Goal: Task Accomplishment & Management: Manage account settings

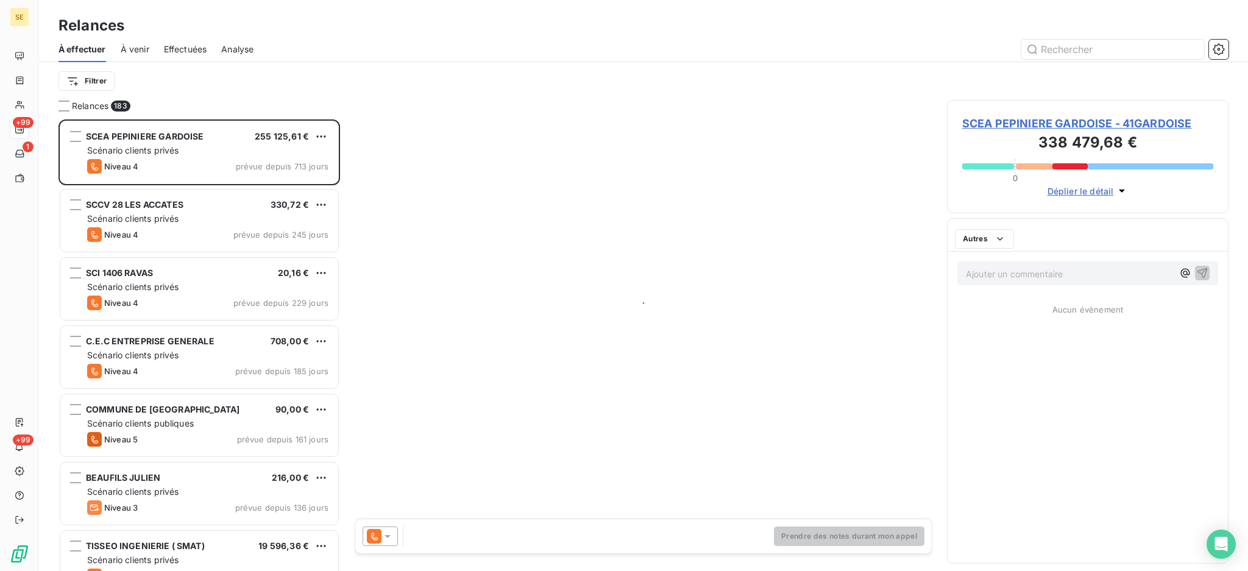
scroll to position [440, 269]
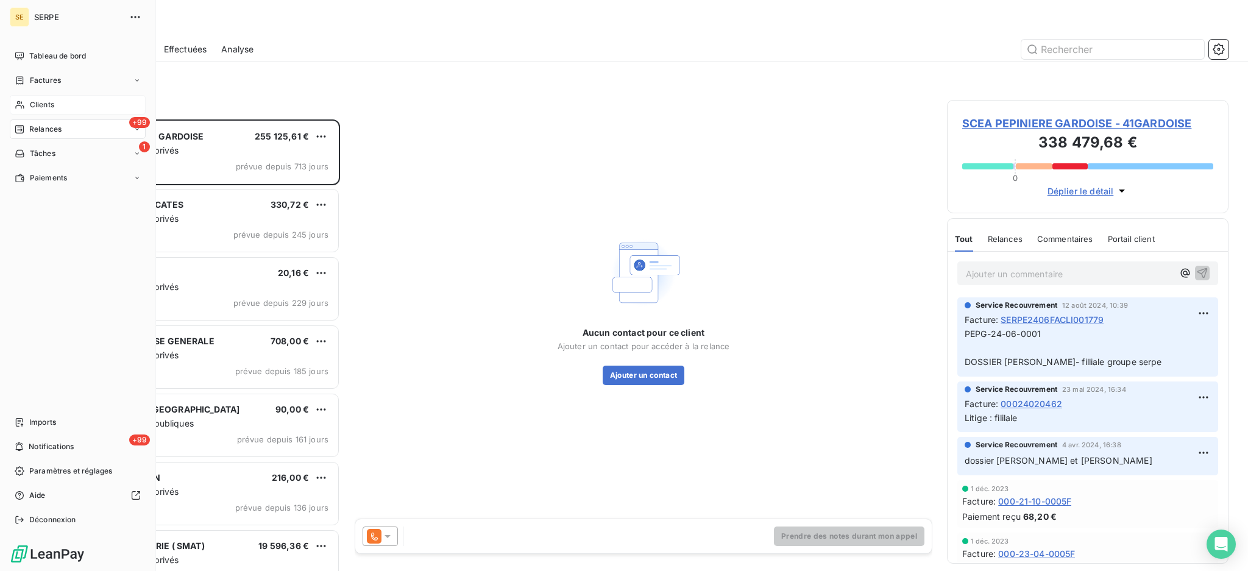
click at [35, 106] on span "Clients" at bounding box center [42, 104] width 24 height 11
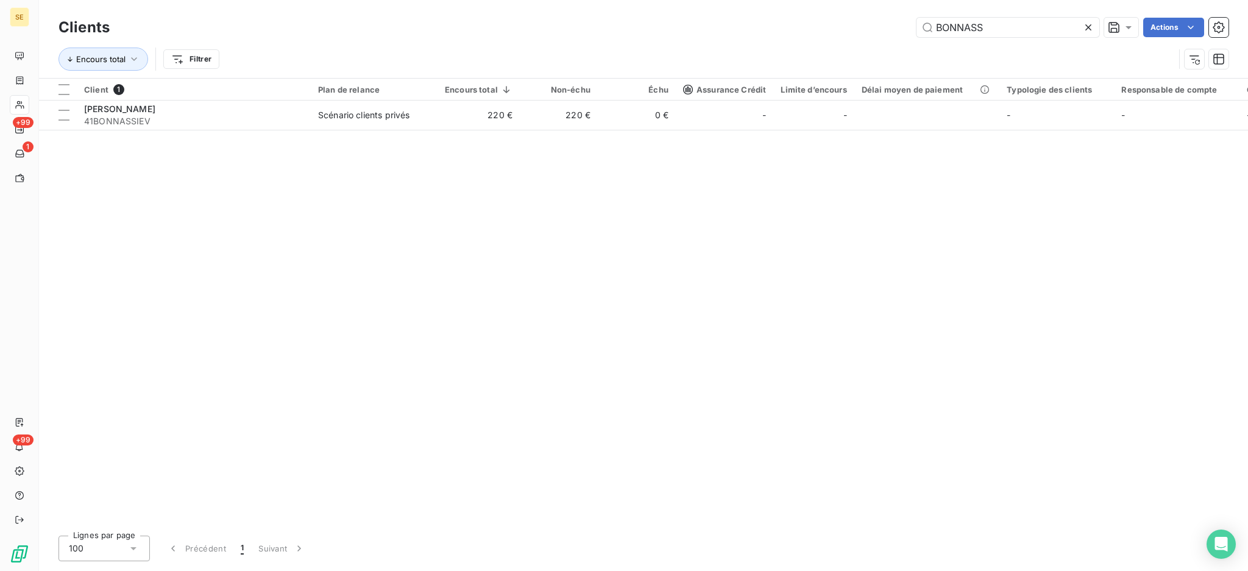
drag, startPoint x: 1012, startPoint y: 19, endPoint x: 794, endPoint y: 14, distance: 218.2
click at [870, 16] on div "Clients BONNASS Actions" at bounding box center [643, 28] width 1170 height 26
type input "METROAIX"
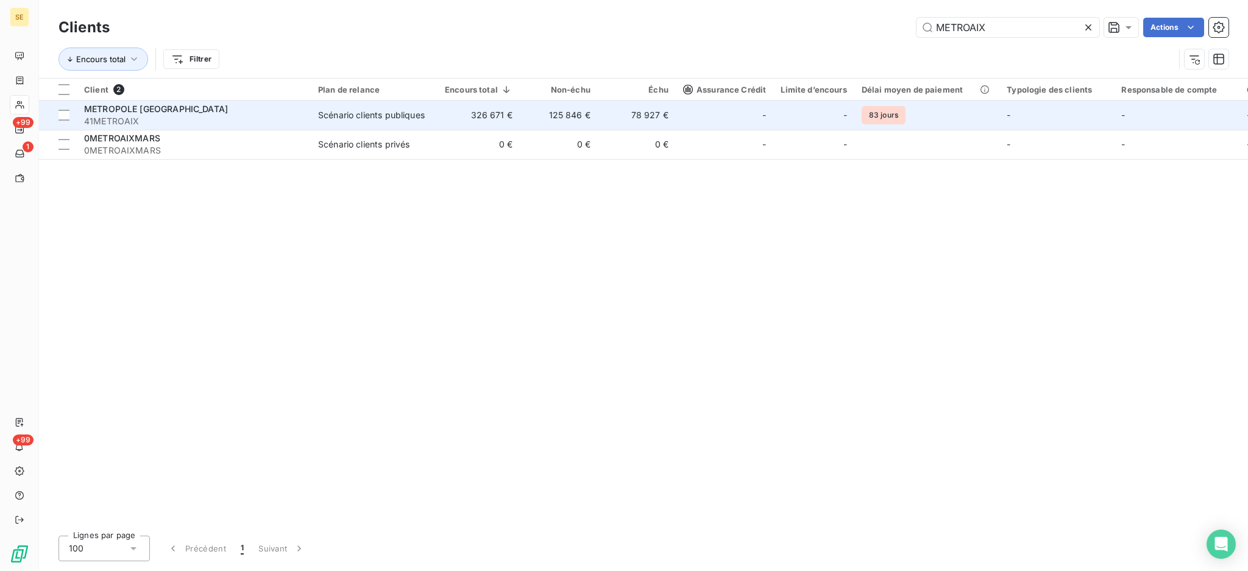
click at [261, 108] on div "METROPOLE [GEOGRAPHIC_DATA]" at bounding box center [193, 109] width 219 height 12
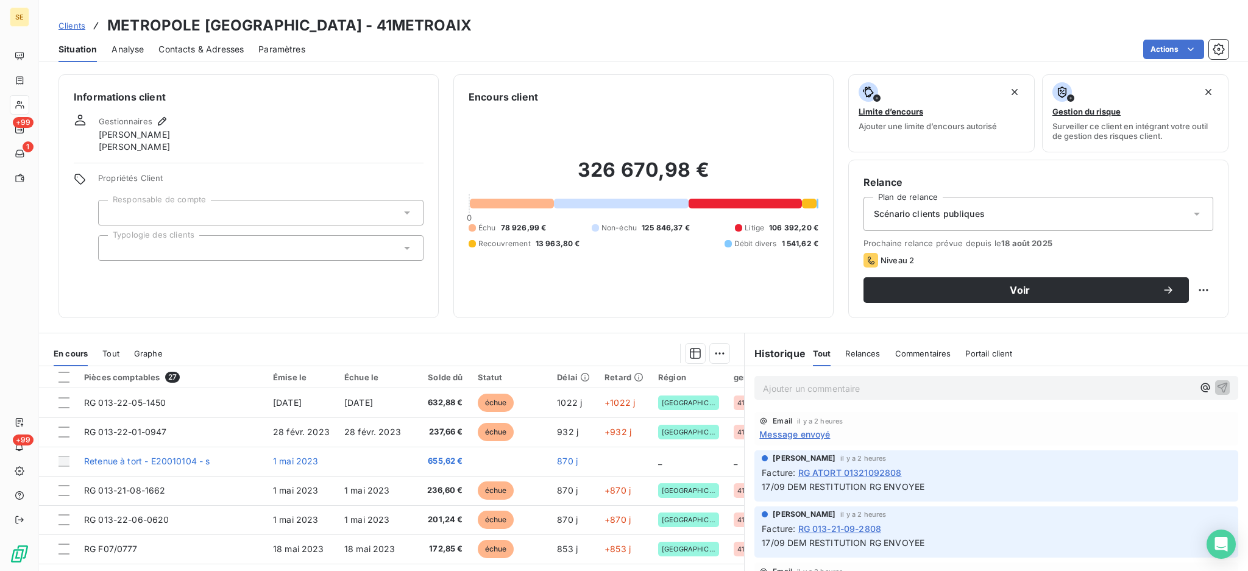
click at [200, 56] on div "Contacts & Adresses" at bounding box center [200, 50] width 85 height 26
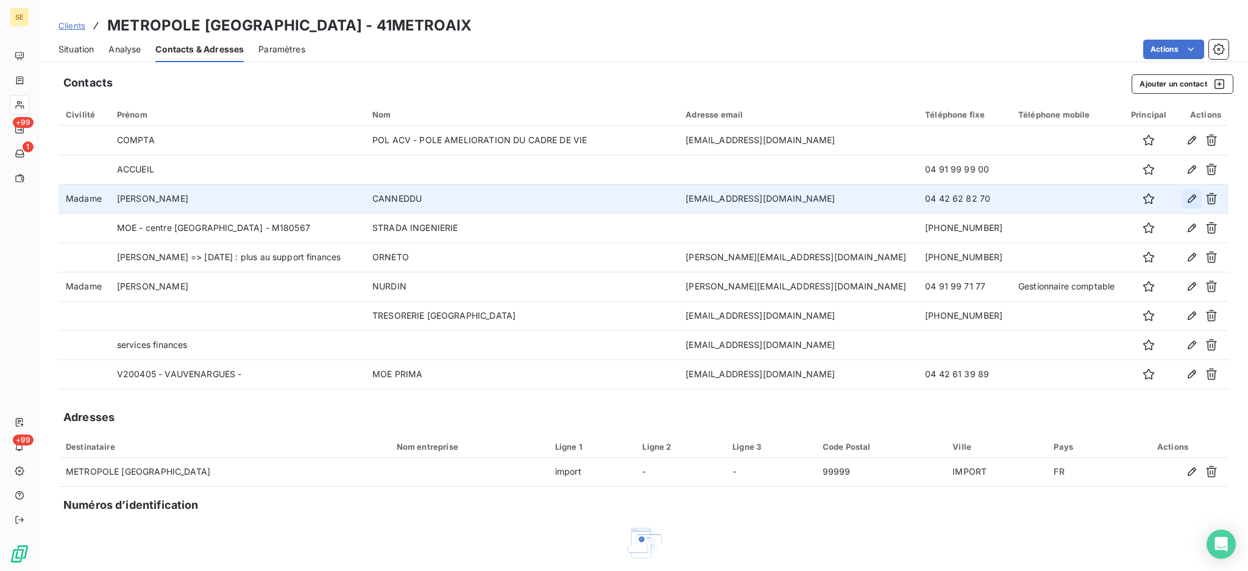
click at [1186, 201] on icon "button" at bounding box center [1192, 199] width 12 height 12
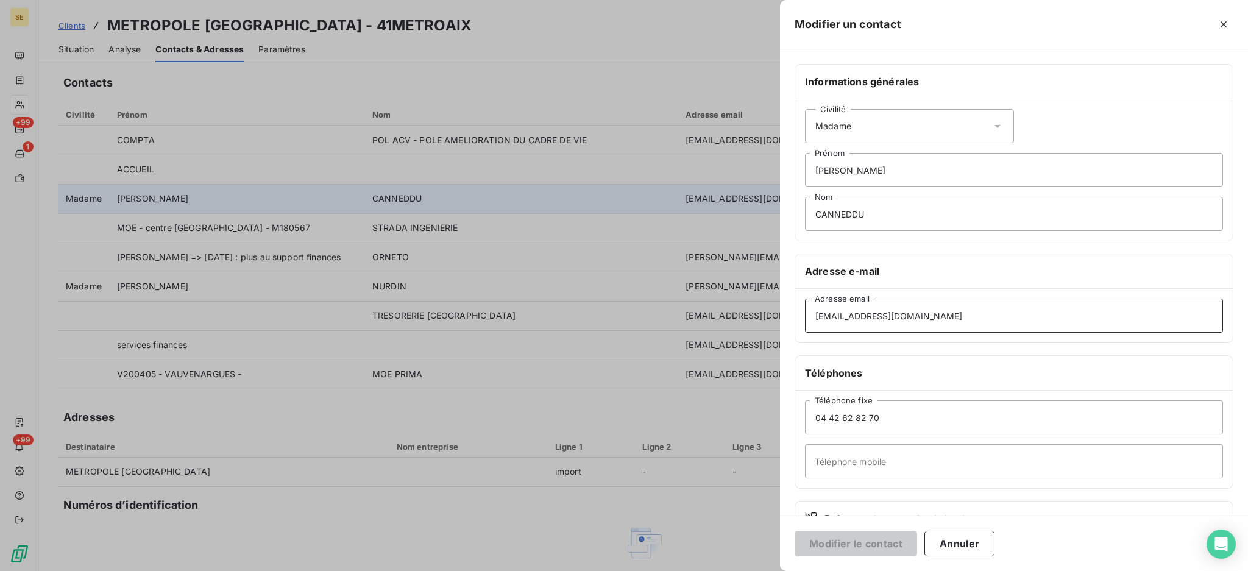
drag, startPoint x: 724, startPoint y: 351, endPoint x: 702, endPoint y: 356, distance: 22.5
click at [702, 570] on div "Modifier un contact Informations générales Civilité Madame [PERSON_NAME] CANNED…" at bounding box center [624, 571] width 1248 height 0
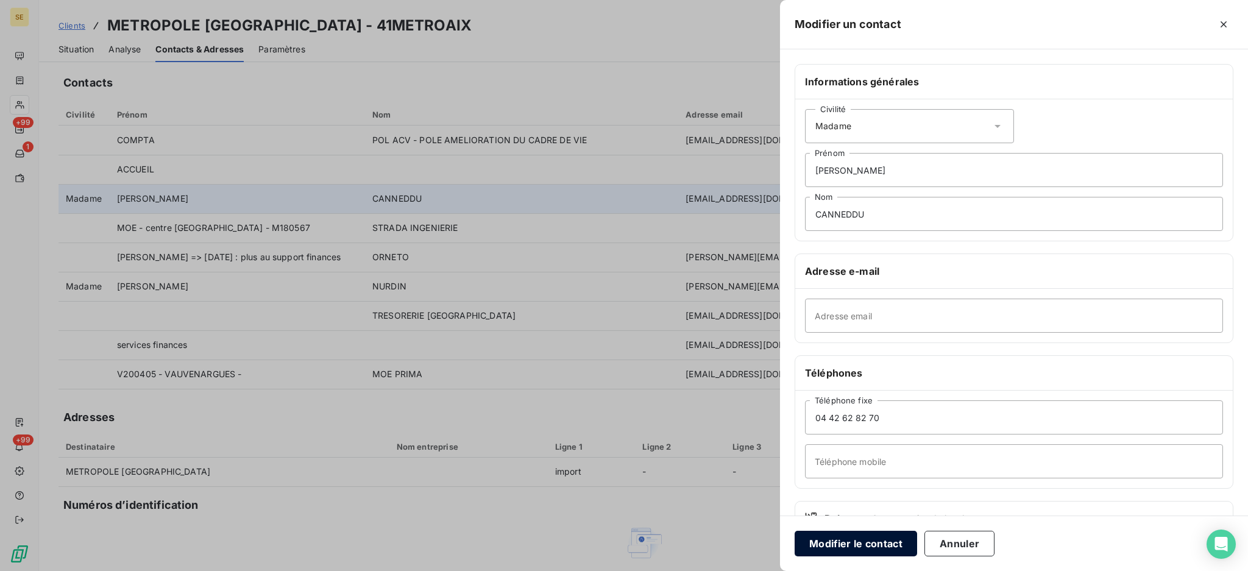
click at [886, 547] on button "Modifier le contact" at bounding box center [856, 544] width 122 height 26
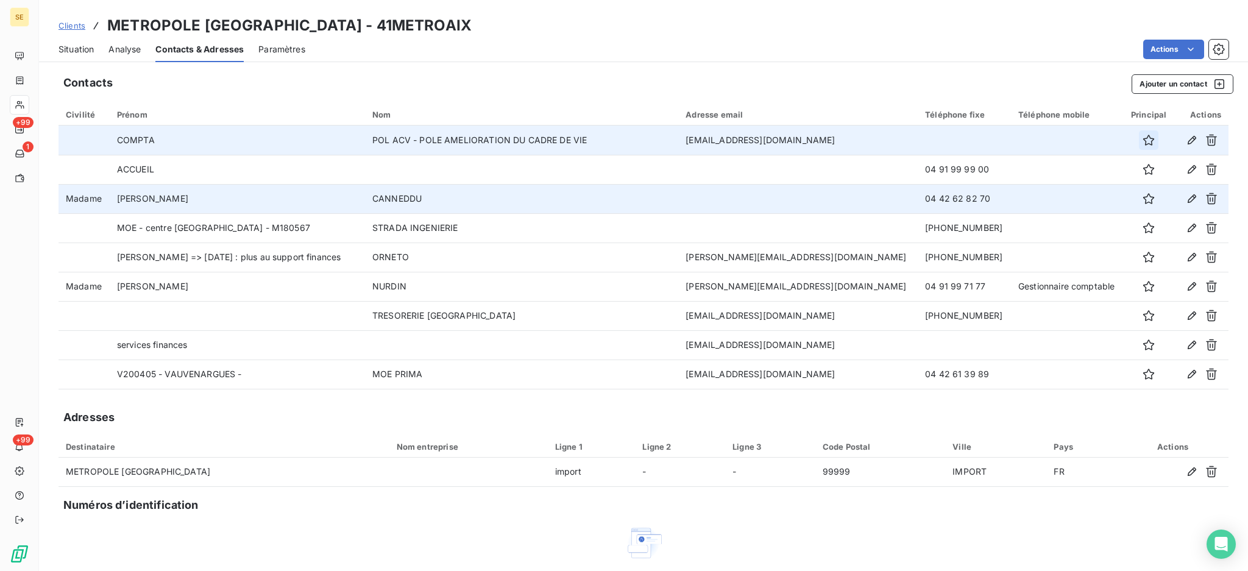
click at [1142, 140] on icon "button" at bounding box center [1148, 140] width 12 height 12
click at [1176, 81] on button "Ajouter un contact" at bounding box center [1183, 83] width 102 height 19
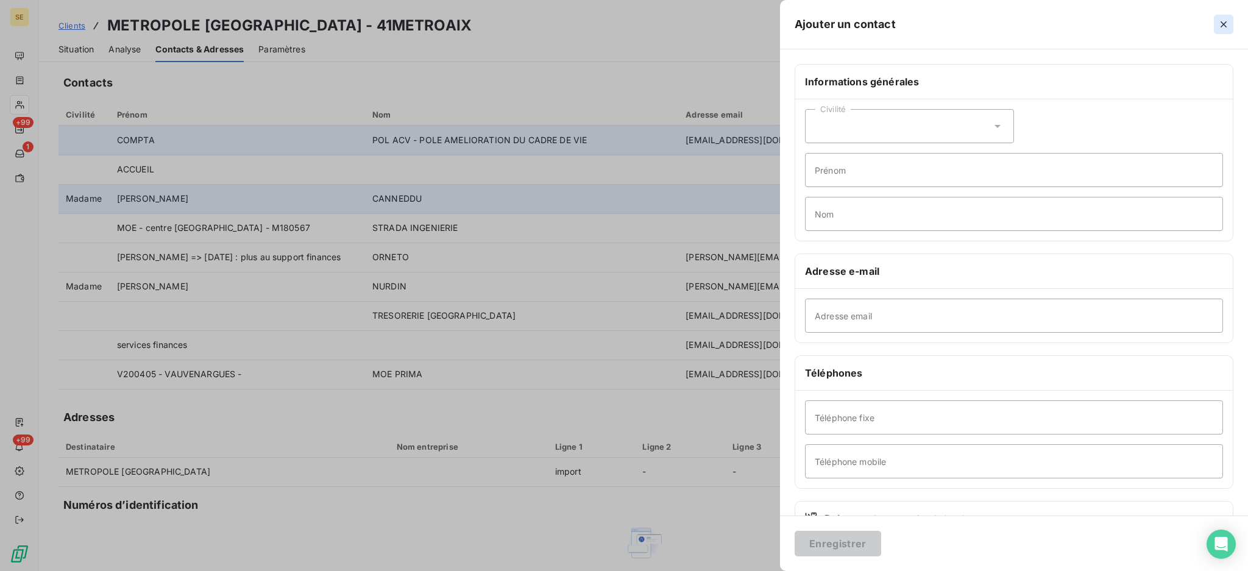
click at [1222, 26] on icon "button" at bounding box center [1223, 24] width 6 height 6
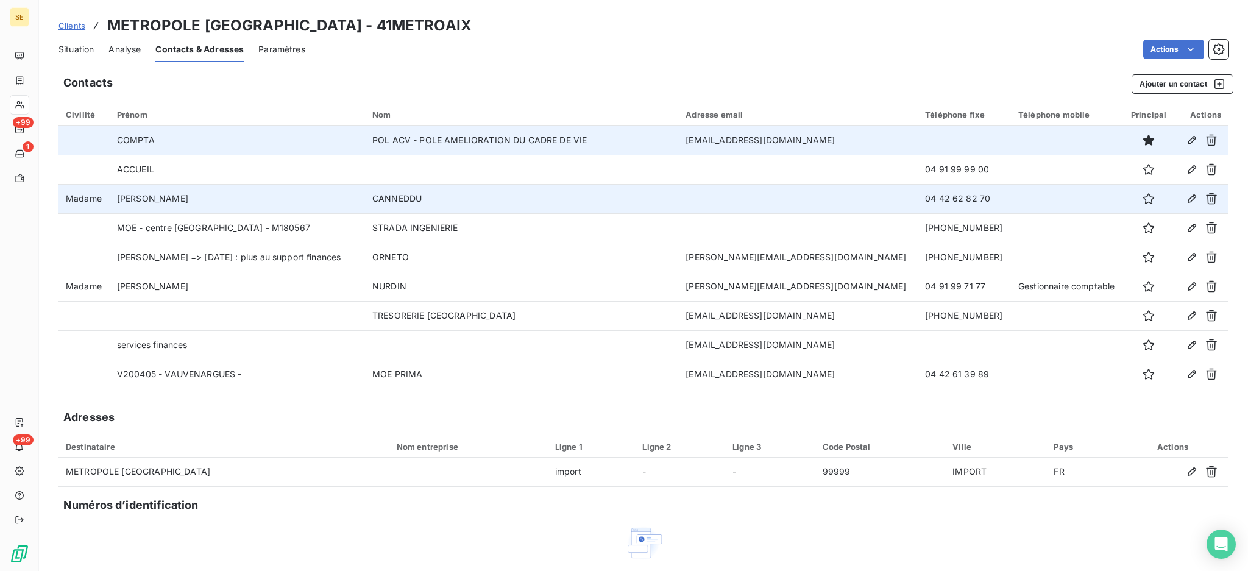
click at [71, 55] on div "Situation" at bounding box center [75, 50] width 35 height 26
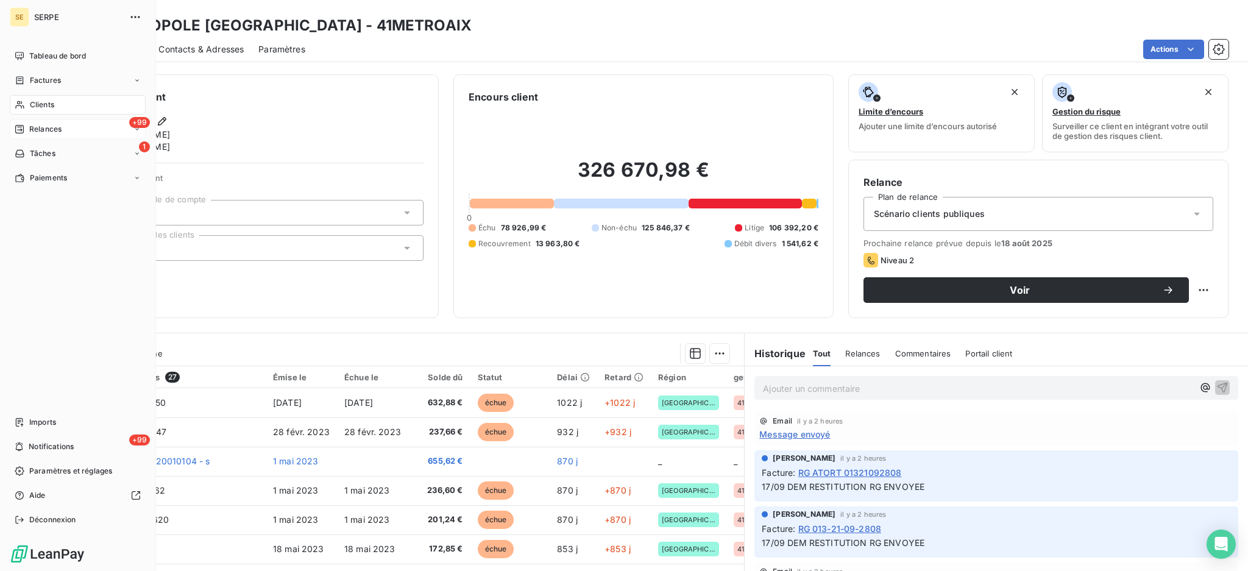
click at [44, 128] on span "Relances" at bounding box center [45, 129] width 32 height 11
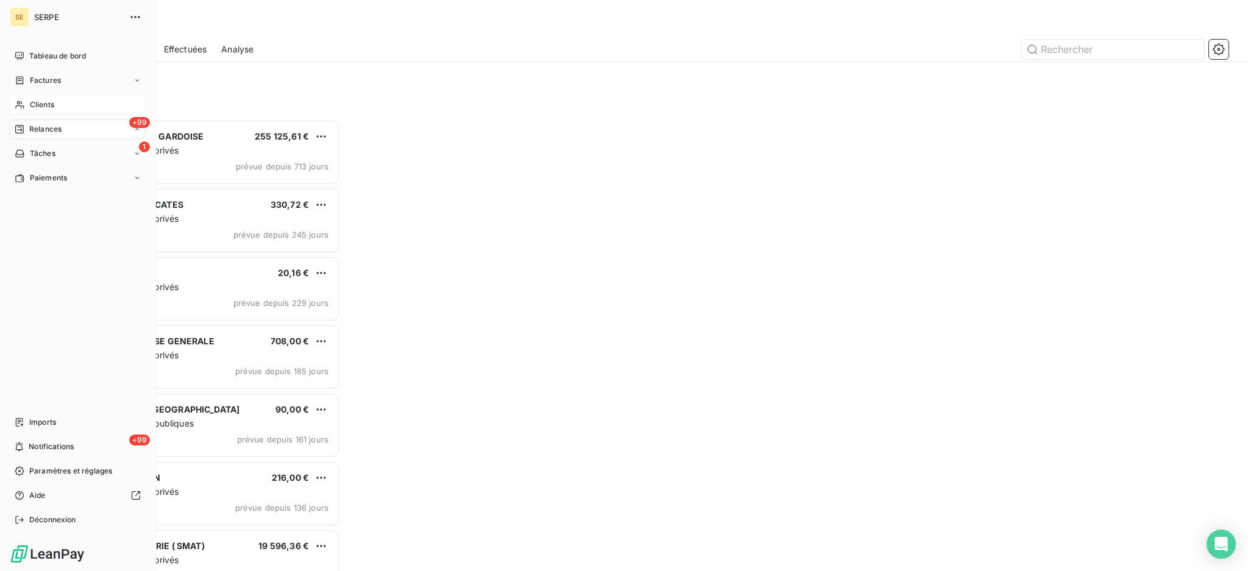
scroll to position [440, 269]
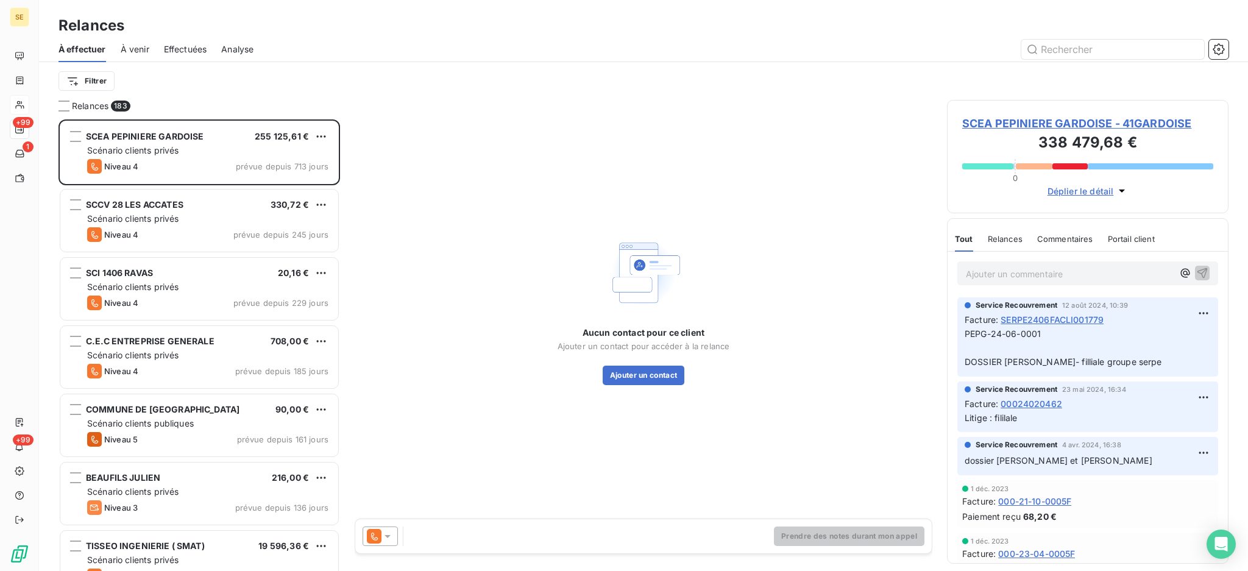
click at [190, 50] on span "Effectuées" at bounding box center [185, 49] width 43 height 12
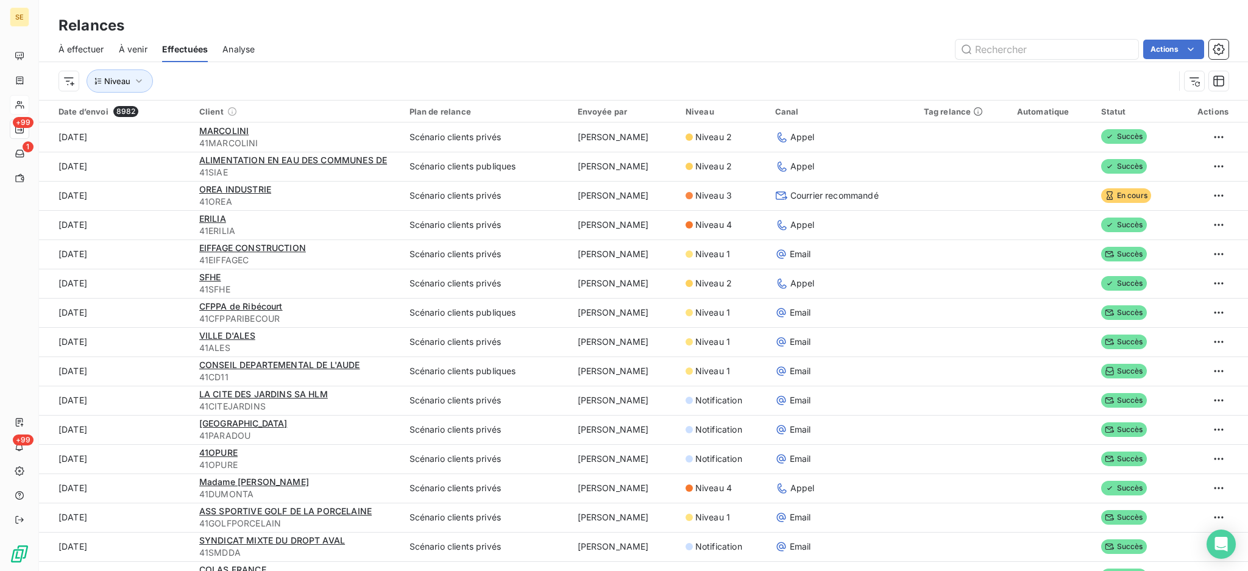
click at [75, 46] on span "À effectuer" at bounding box center [81, 49] width 46 height 12
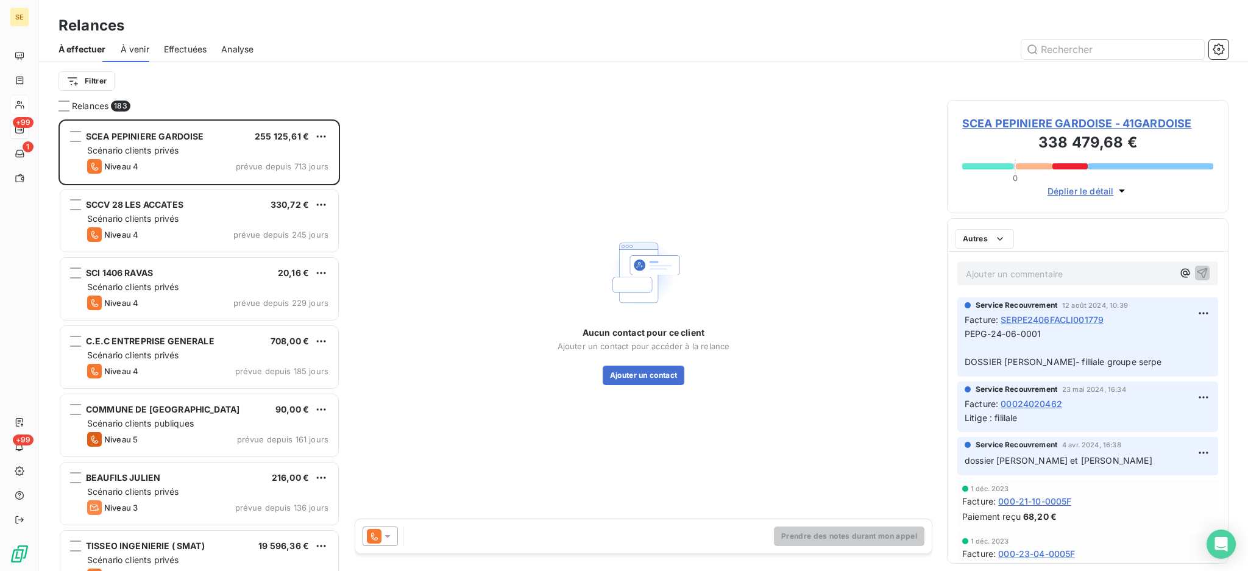
scroll to position [440, 269]
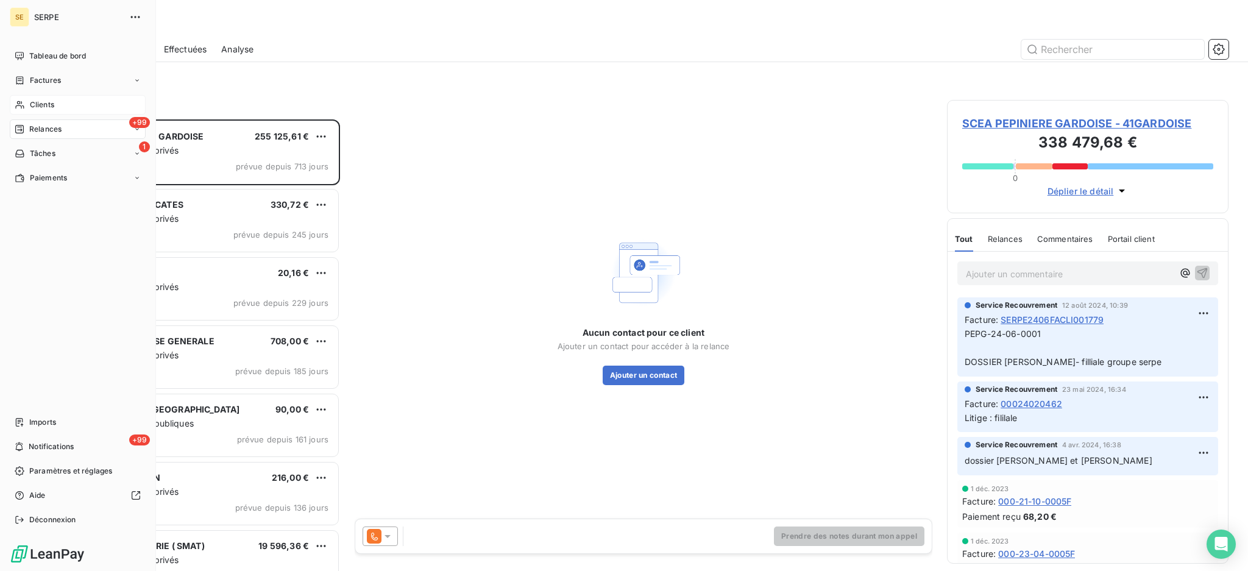
click at [51, 105] on span "Clients" at bounding box center [42, 104] width 24 height 11
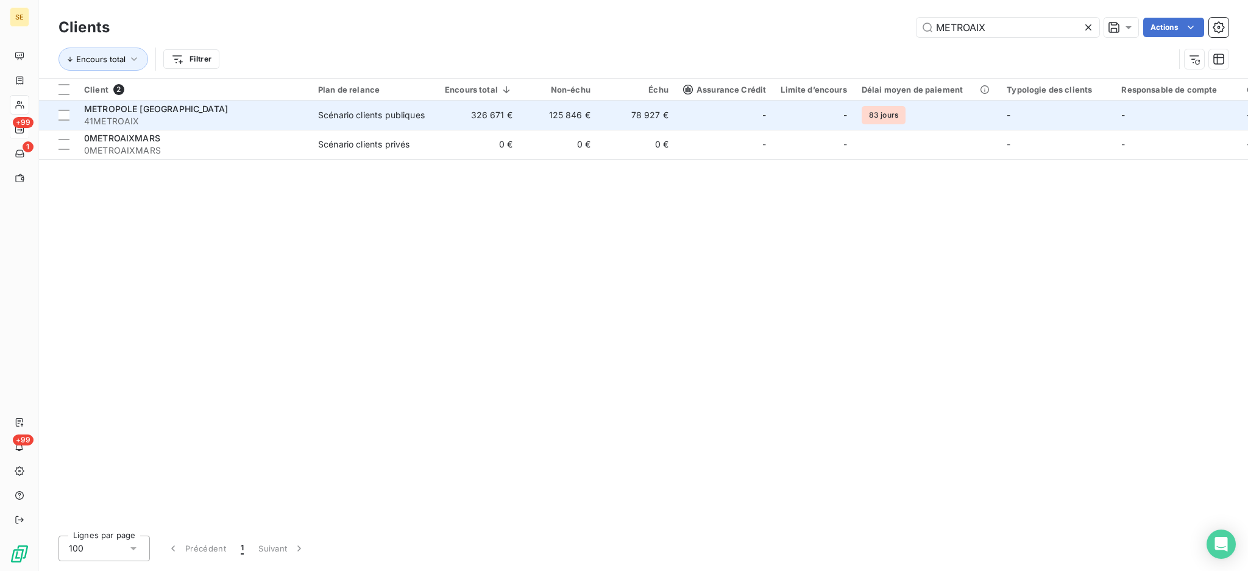
click at [257, 111] on div "METROPOLE [GEOGRAPHIC_DATA]" at bounding box center [193, 109] width 219 height 12
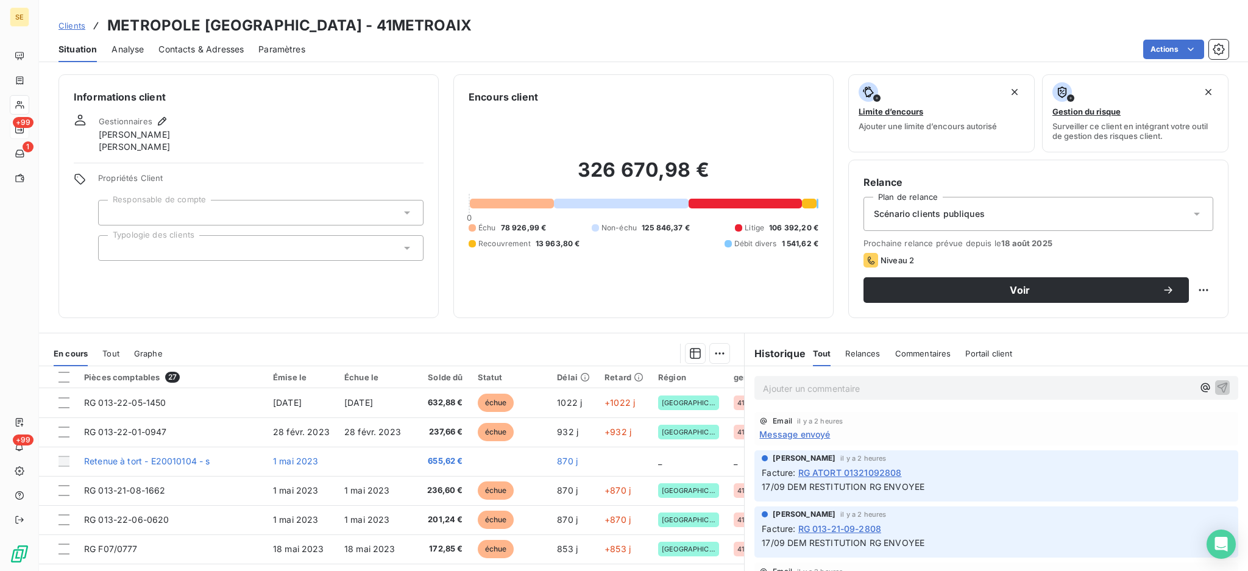
click at [782, 438] on span "Message envoyé" at bounding box center [794, 434] width 71 height 13
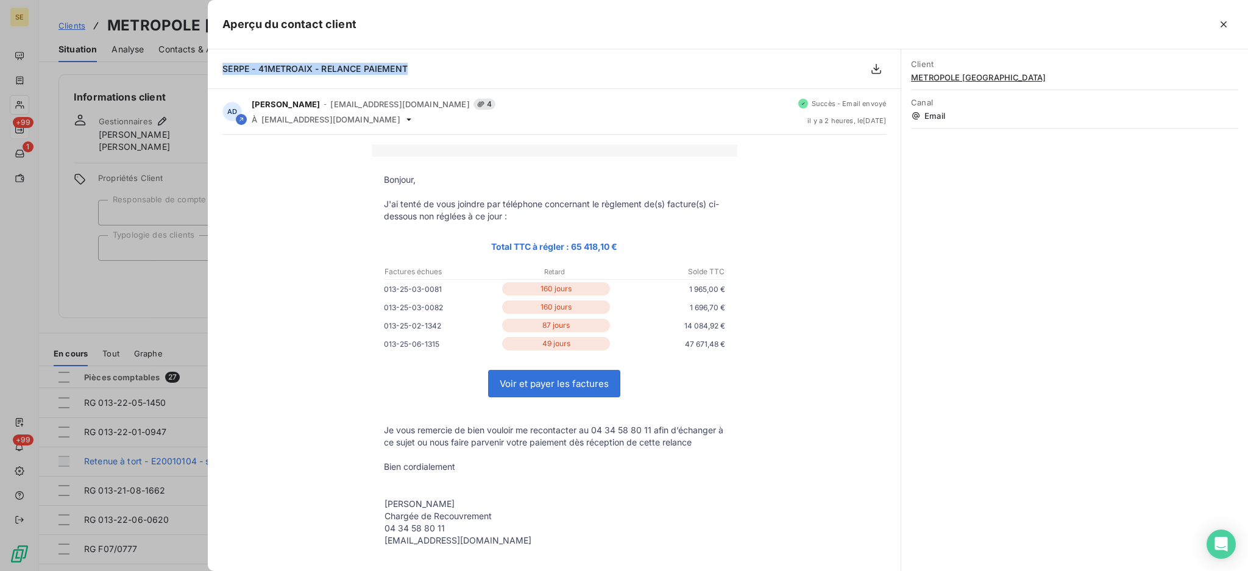
drag, startPoint x: 447, startPoint y: 65, endPoint x: 219, endPoint y: 72, distance: 228.0
click at [219, 72] on div "SERPE - 41METROAIX - RELANCE PAIEMENT" at bounding box center [554, 69] width 693 height 40
copy span "SERPE - 41METROAIX - RELANCE PAIEMENT"
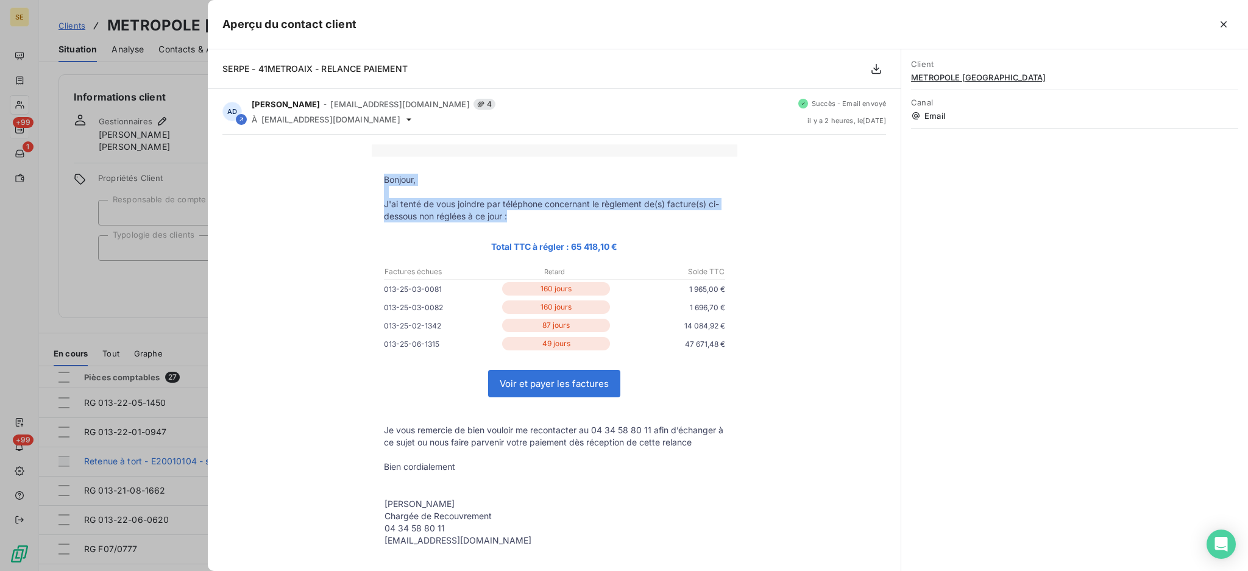
drag, startPoint x: 509, startPoint y: 219, endPoint x: 365, endPoint y: 182, distance: 149.0
click at [372, 182] on tbody "Bonjour, J'ai tenté de vous joindre par téléphone concernant le règlement de(s)…" at bounding box center [555, 374] width 366 height 400
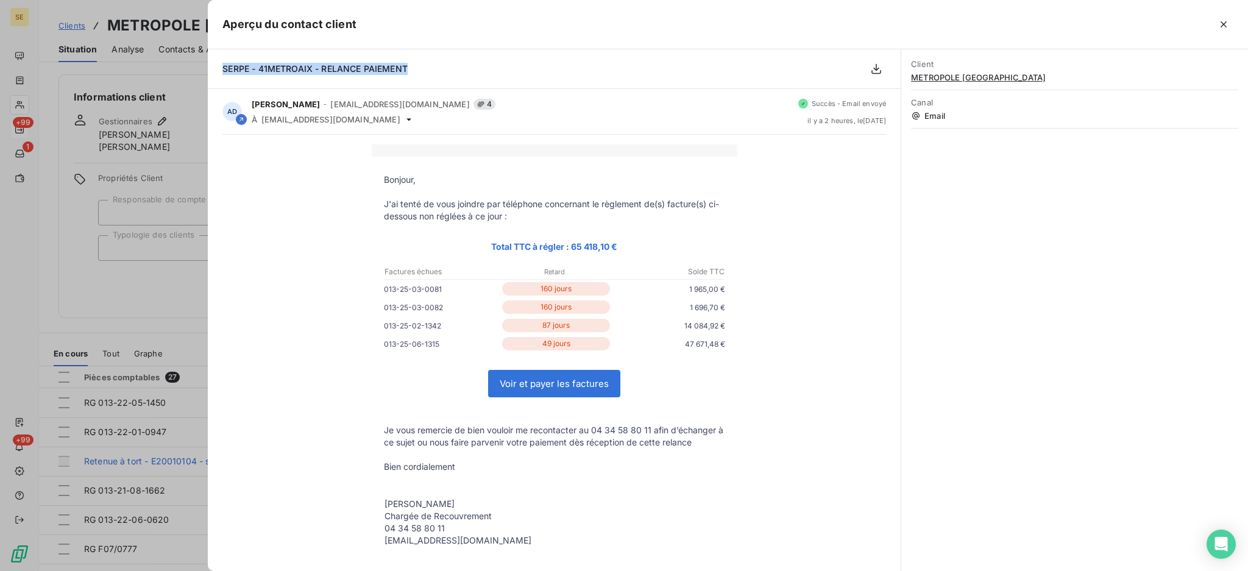
drag, startPoint x: 410, startPoint y: 77, endPoint x: 215, endPoint y: 72, distance: 195.1
click at [215, 72] on div "SERPE - 41METROAIX - RELANCE PAIEMENT" at bounding box center [554, 69] width 693 height 40
copy span "SERPE - 41METROAIX - RELANCE PAIEMENT"
click at [1222, 25] on icon "button" at bounding box center [1223, 24] width 12 height 12
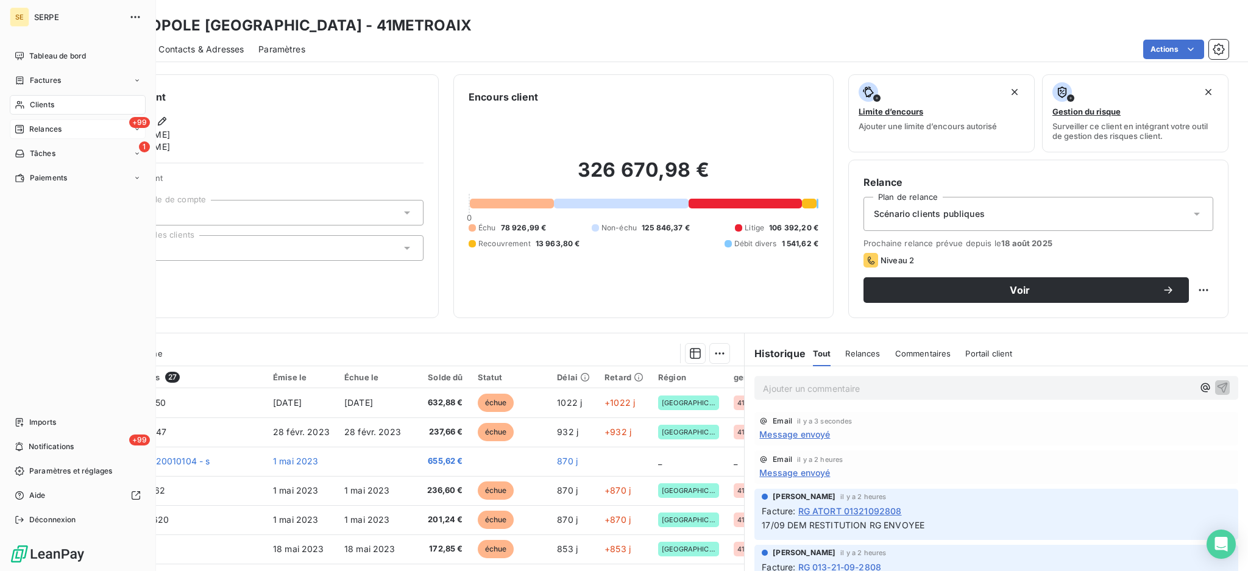
click at [38, 134] on span "Relances" at bounding box center [45, 129] width 32 height 11
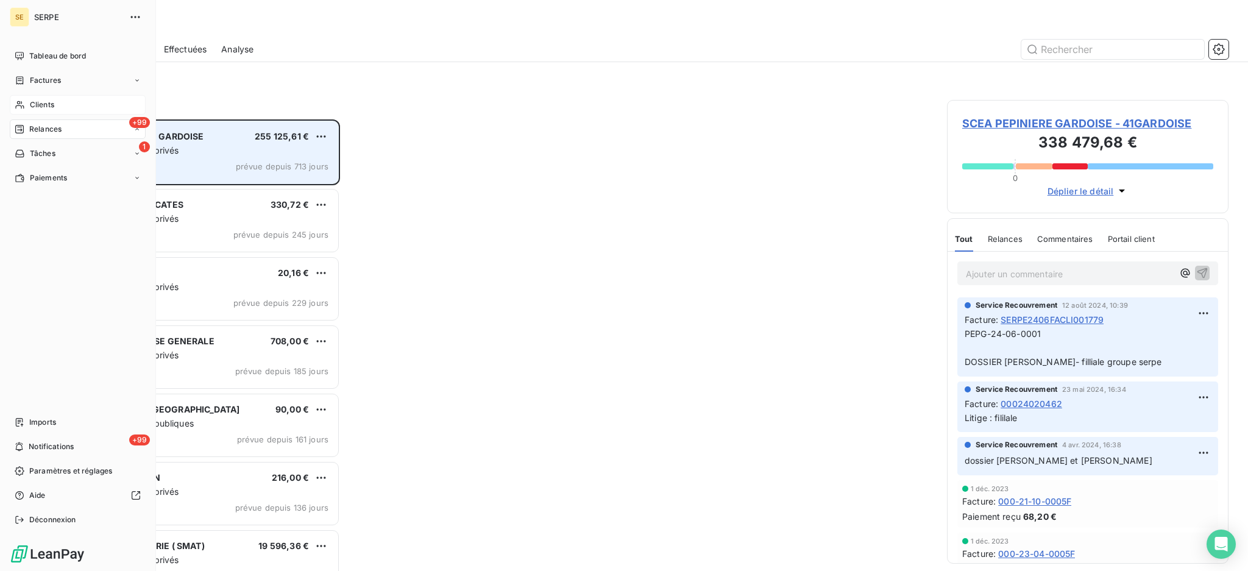
scroll to position [440, 269]
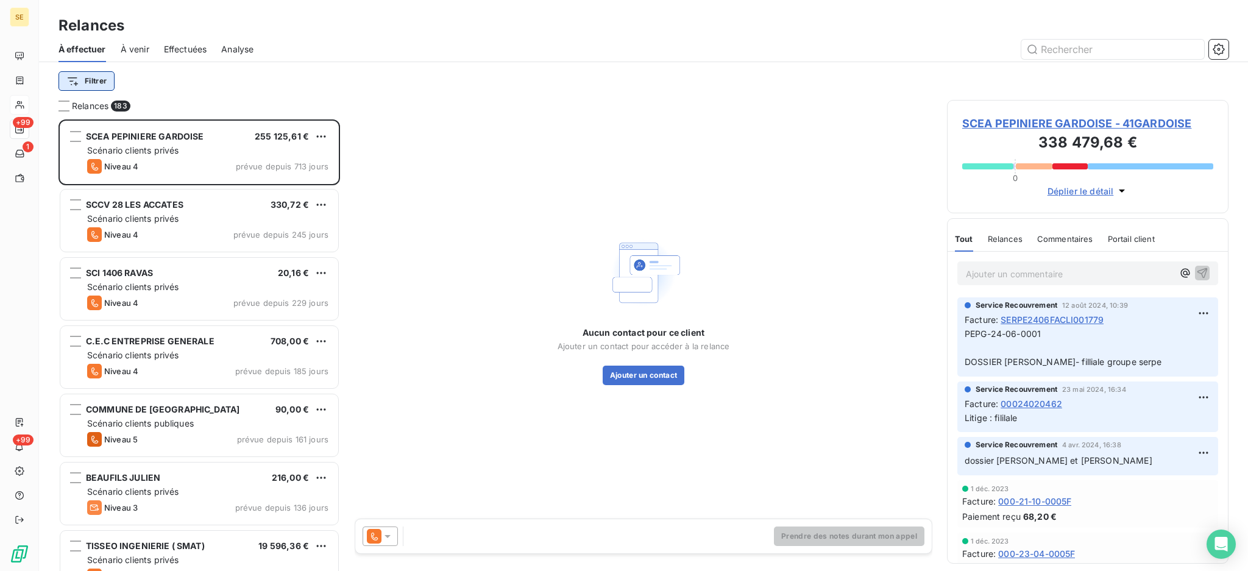
click at [89, 85] on html "SE +99 1 +99 Relances À effectuer À venir Effectuées Analyse Filtrer Relances 1…" at bounding box center [624, 285] width 1248 height 571
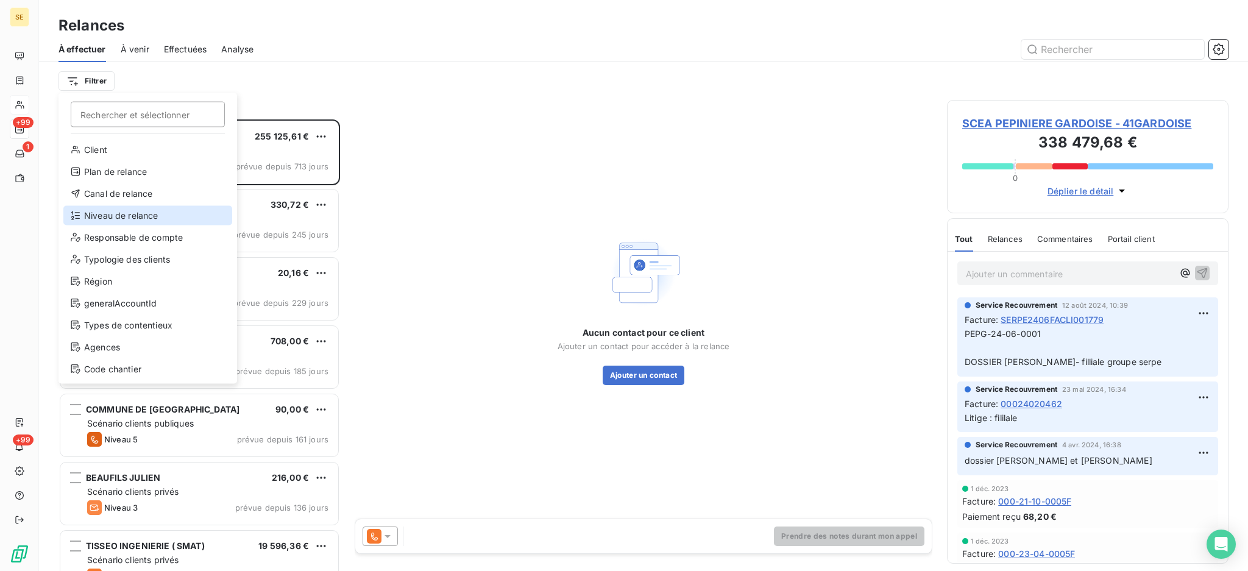
click at [126, 219] on div "Niveau de relance" at bounding box center [147, 215] width 169 height 19
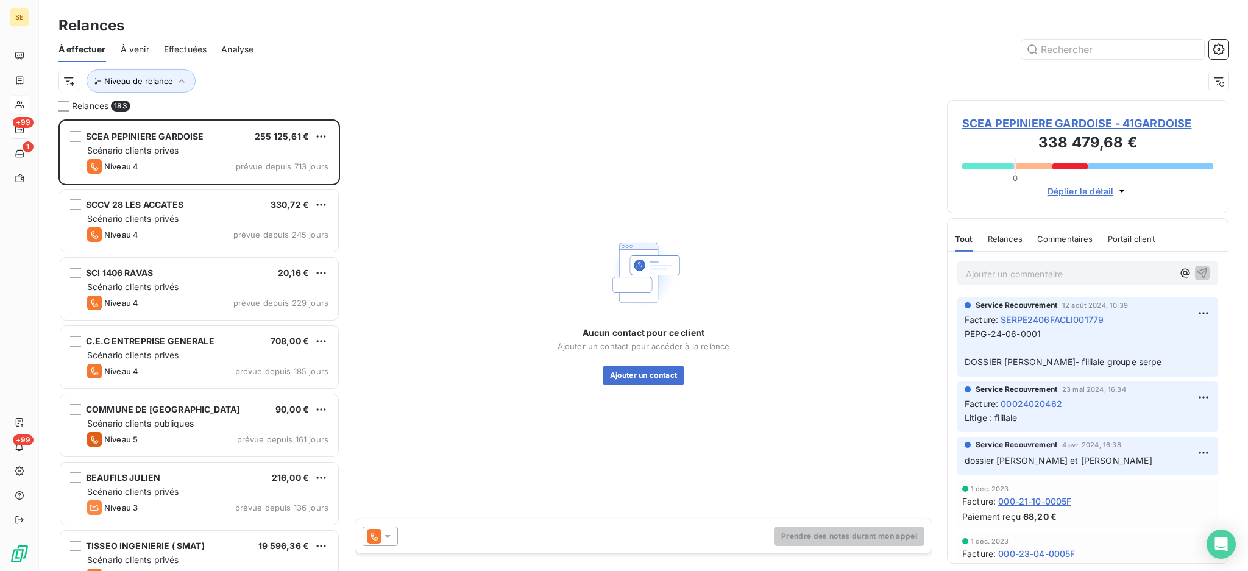
scroll to position [13, 13]
click at [414, 118] on icon at bounding box center [411, 113] width 12 height 12
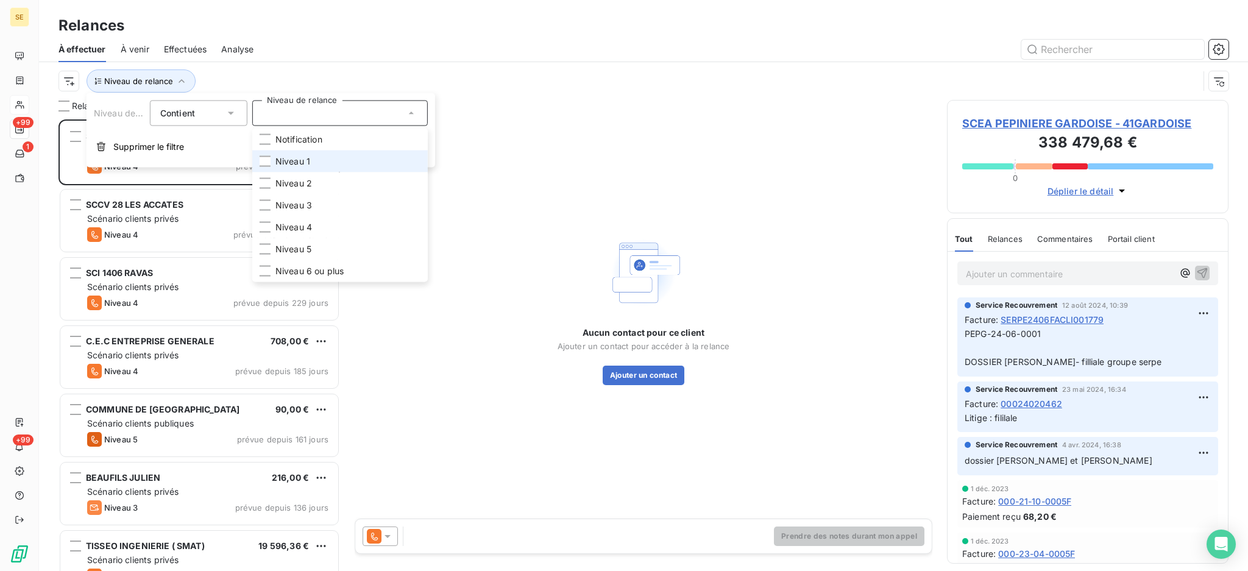
click at [298, 165] on span "Niveau 1" at bounding box center [292, 161] width 35 height 12
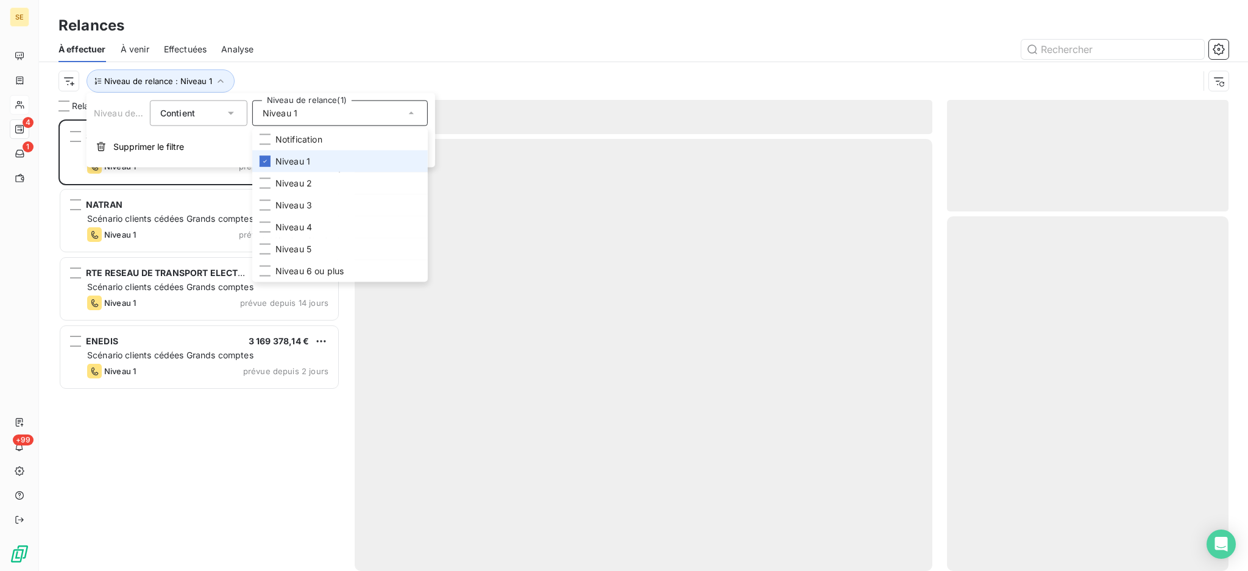
scroll to position [439, 269]
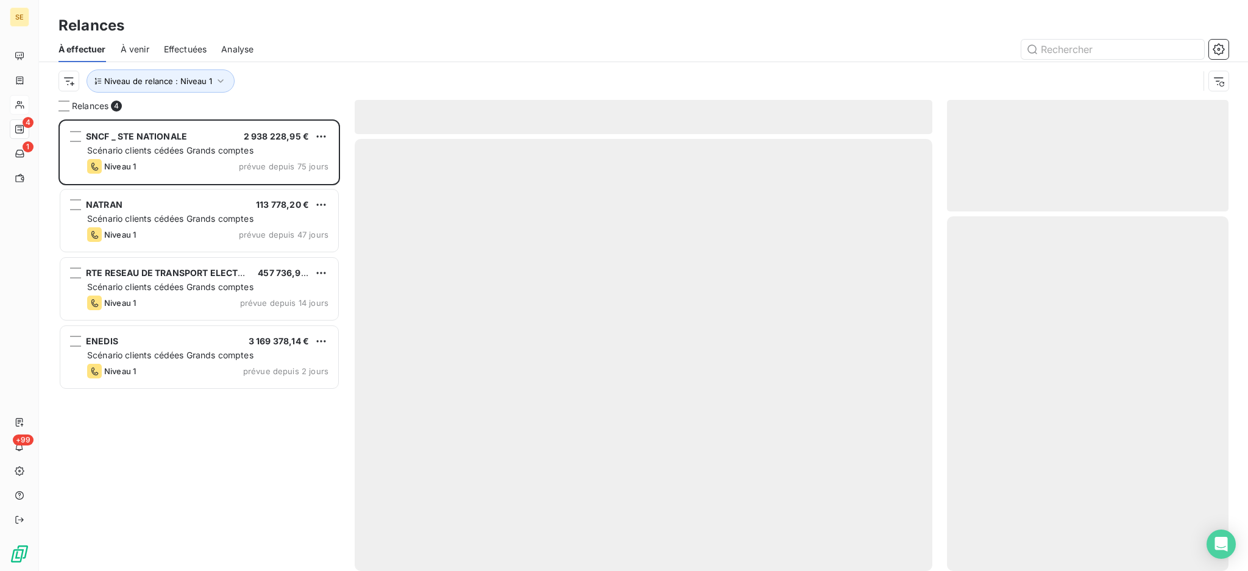
click at [336, 24] on div "Relances" at bounding box center [643, 26] width 1209 height 22
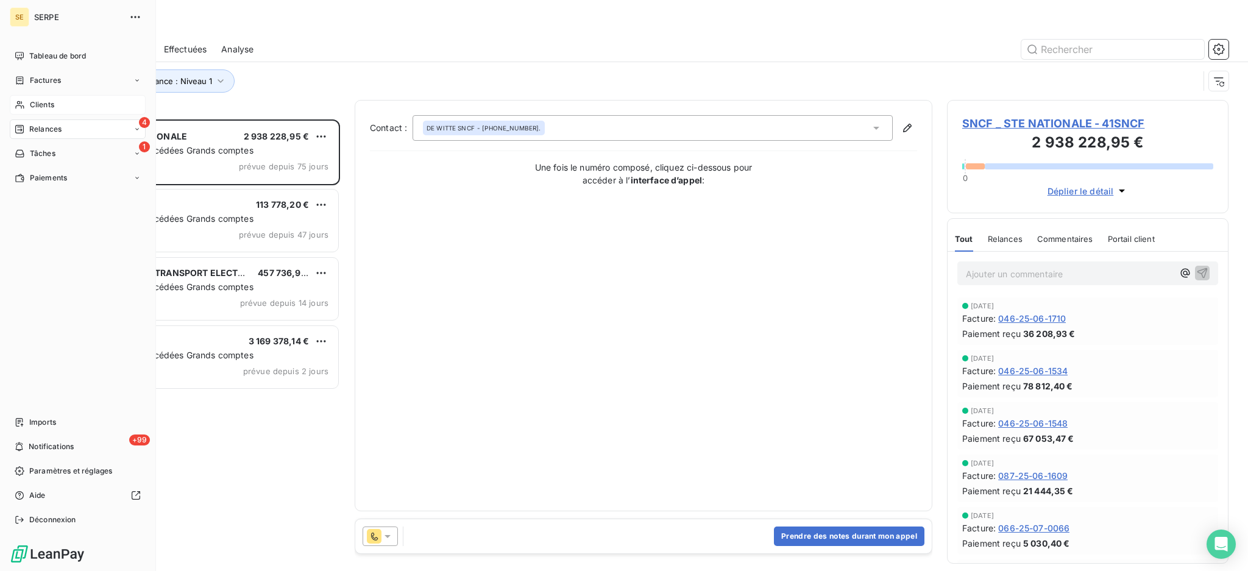
click at [52, 18] on span "SERPE" at bounding box center [78, 17] width 88 height 10
click at [70, 523] on span "Déconnexion" at bounding box center [52, 519] width 47 height 11
